Goal: Task Accomplishment & Management: Use online tool/utility

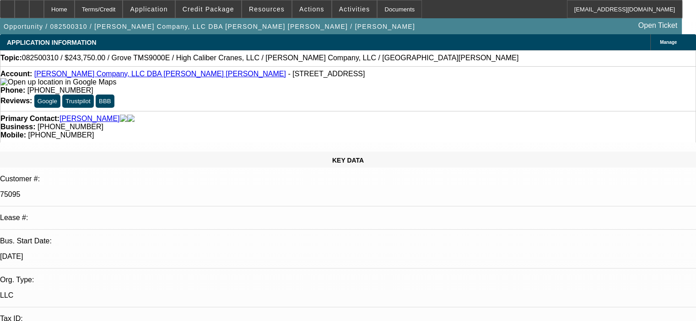
select select "0"
select select "6"
select select "0"
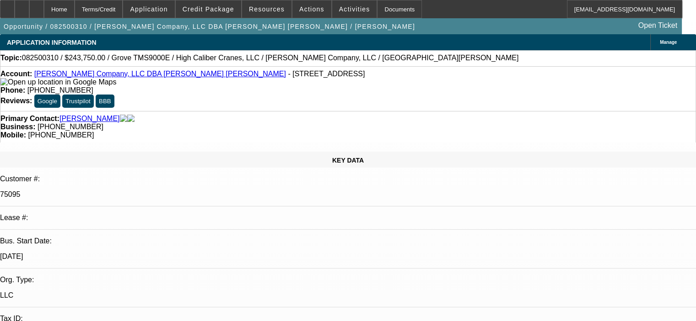
select select "0"
select select "6"
select select "0"
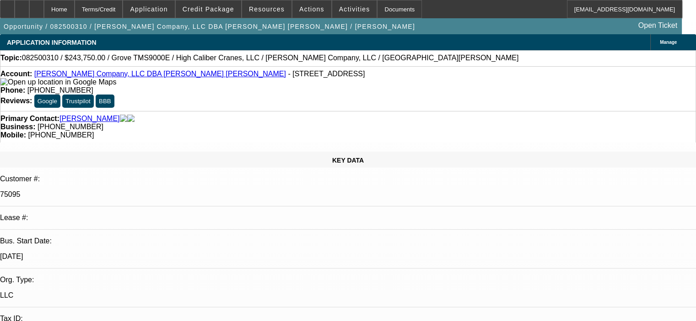
select select "0"
select select "6"
select select "0"
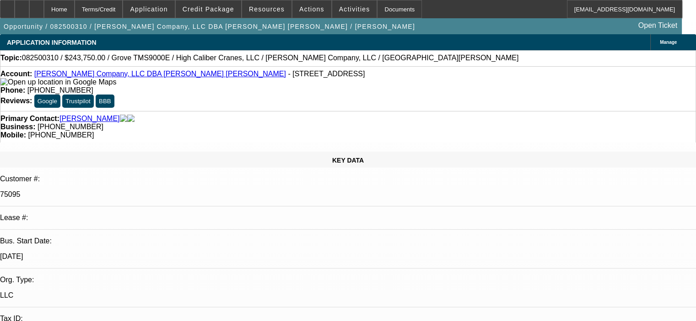
select select "6"
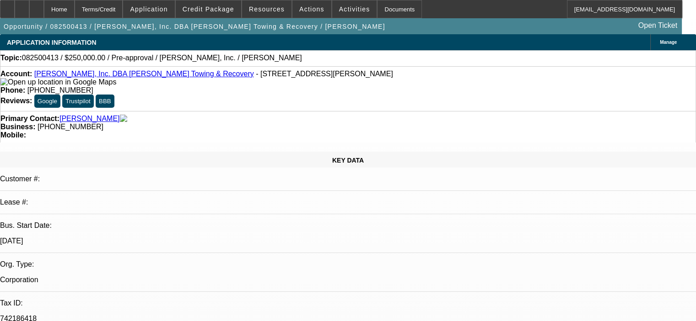
select select "0"
select select "2"
select select "0.1"
select select "4"
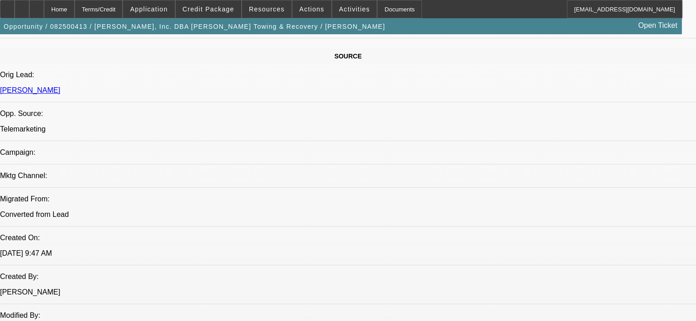
scroll to position [549, 0]
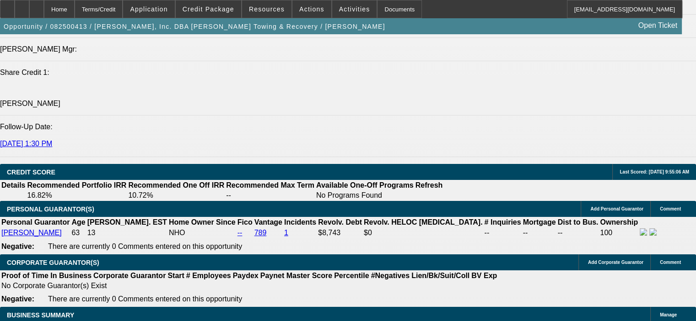
scroll to position [1189, 0]
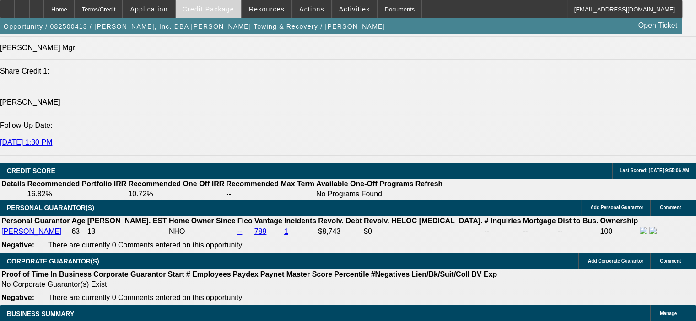
click at [210, 5] on span "Credit Package" at bounding box center [208, 8] width 52 height 7
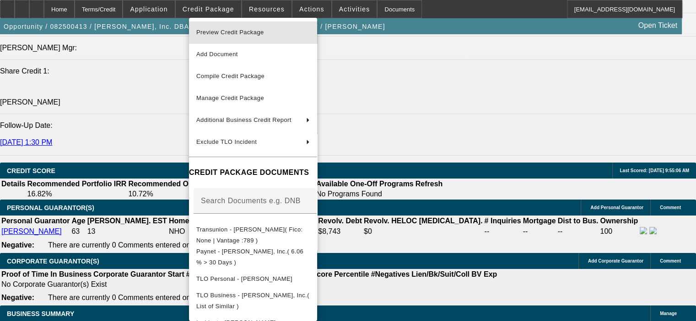
click at [233, 32] on span "Preview Credit Package" at bounding box center [230, 32] width 68 height 7
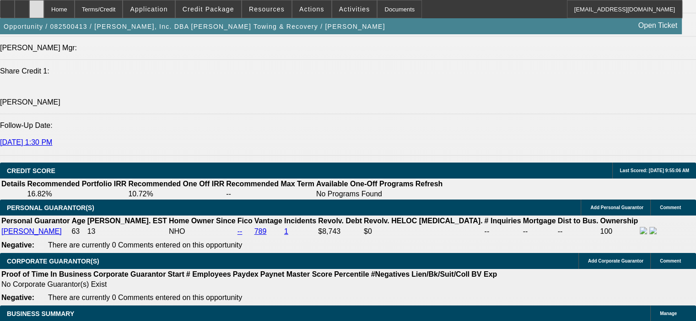
click at [37, 6] on icon at bounding box center [37, 6] width 0 height 0
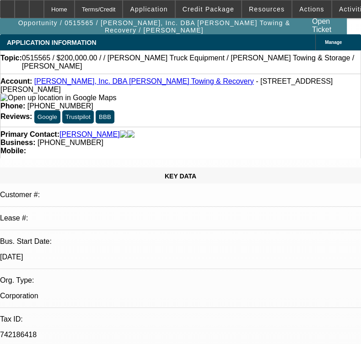
select select "0"
select select "2"
select select "0.1"
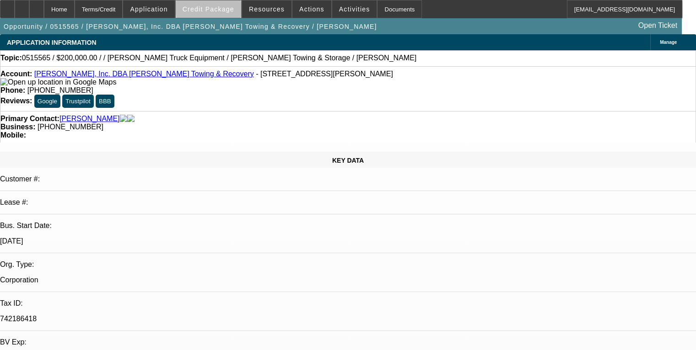
click at [223, 9] on span "Credit Package" at bounding box center [208, 8] width 52 height 7
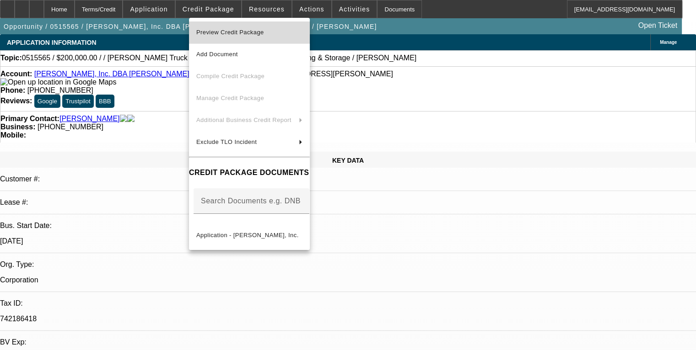
click at [227, 28] on span "Preview Credit Package" at bounding box center [249, 32] width 106 height 11
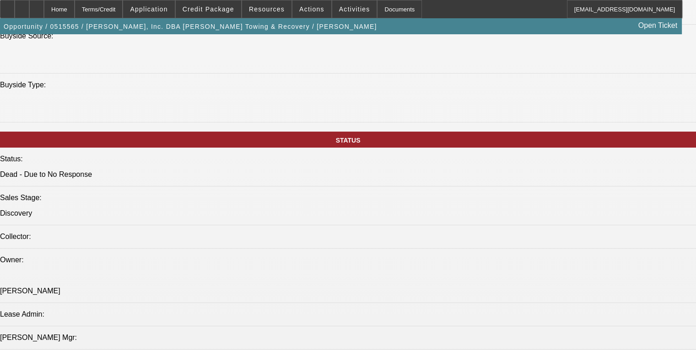
scroll to position [686, 0]
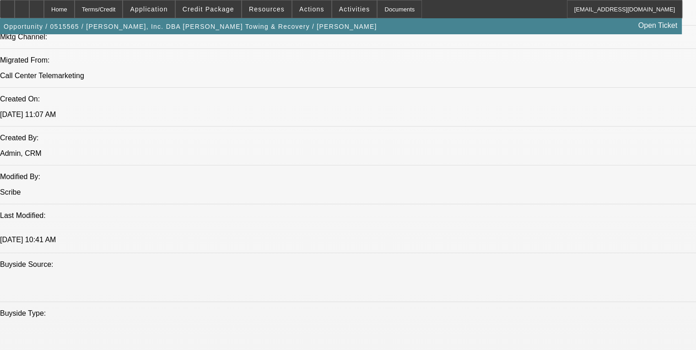
drag, startPoint x: 473, startPoint y: 228, endPoint x: 537, endPoint y: 324, distance: 115.4
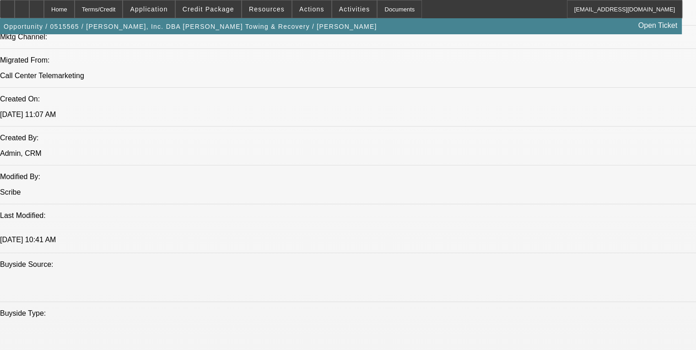
copy div "Steve, As you told me, James is not really cooperative and that is probably bec…"
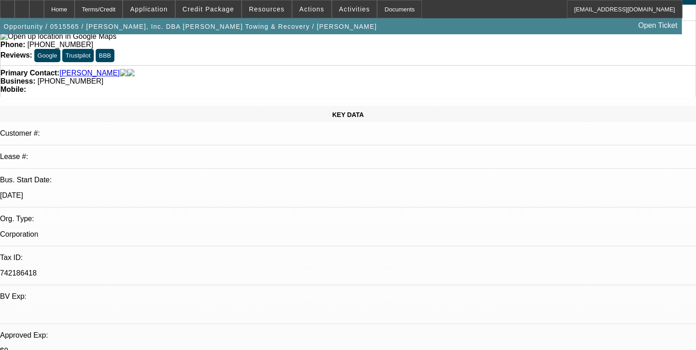
scroll to position [0, 0]
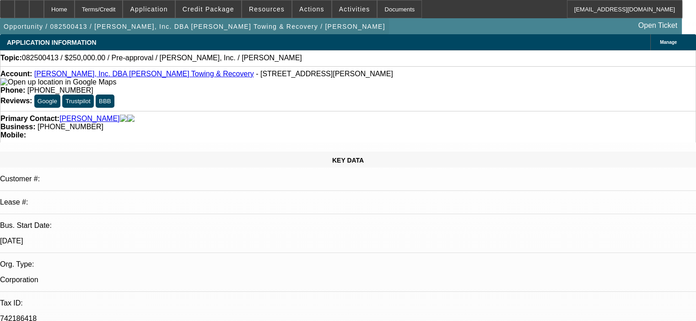
select select "0"
select select "2"
select select "0.1"
select select "4"
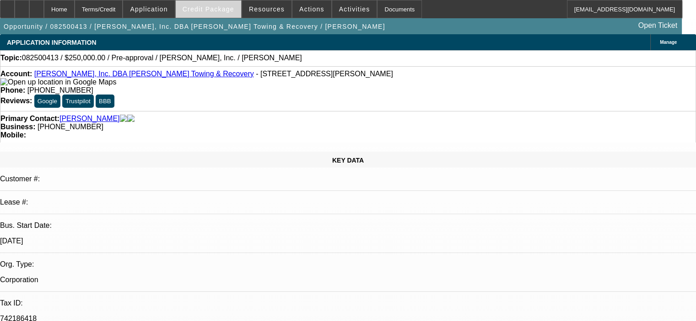
click at [212, 12] on span "Credit Package" at bounding box center [208, 8] width 52 height 7
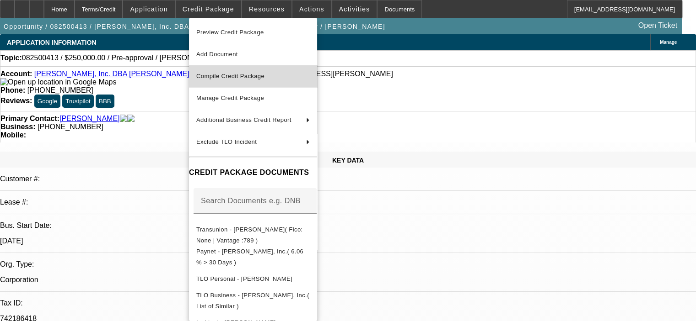
click at [239, 71] on span "Compile Credit Package" at bounding box center [252, 76] width 113 height 11
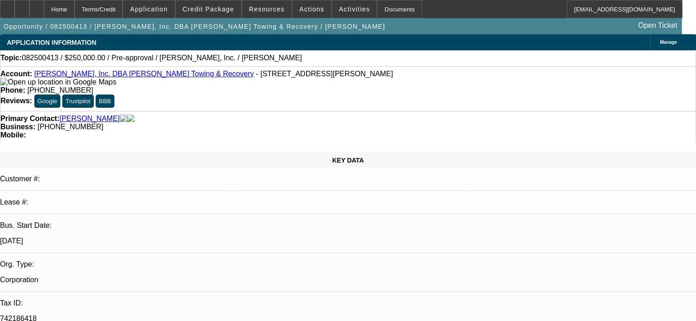
select select "0"
select select "2"
select select "0.1"
select select "4"
